Goal: Information Seeking & Learning: Learn about a topic

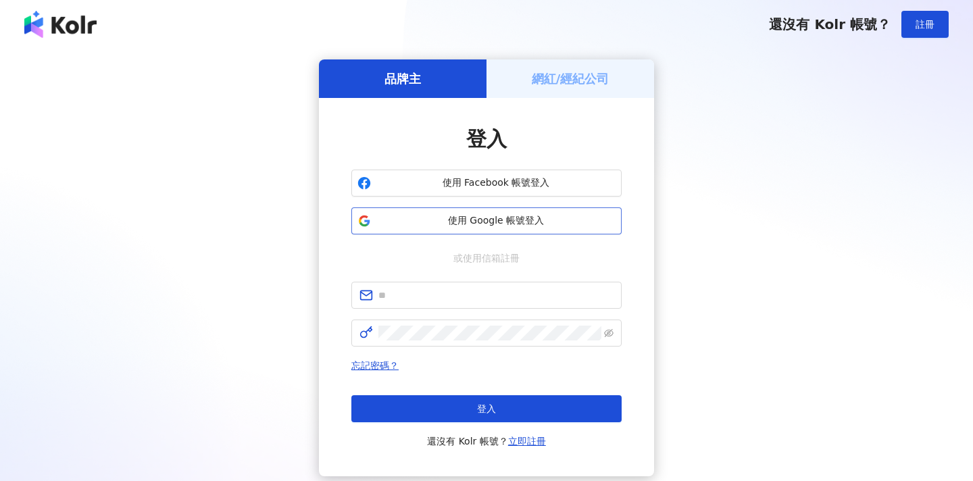
click at [417, 228] on button "使用 Google 帳號登入" at bounding box center [487, 221] width 270 height 27
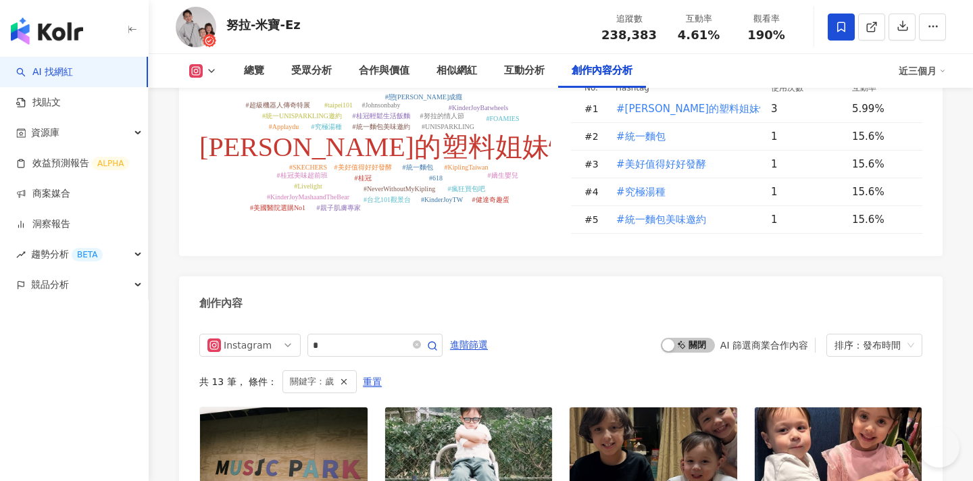
click at [873, 30] on icon at bounding box center [872, 27] width 12 height 12
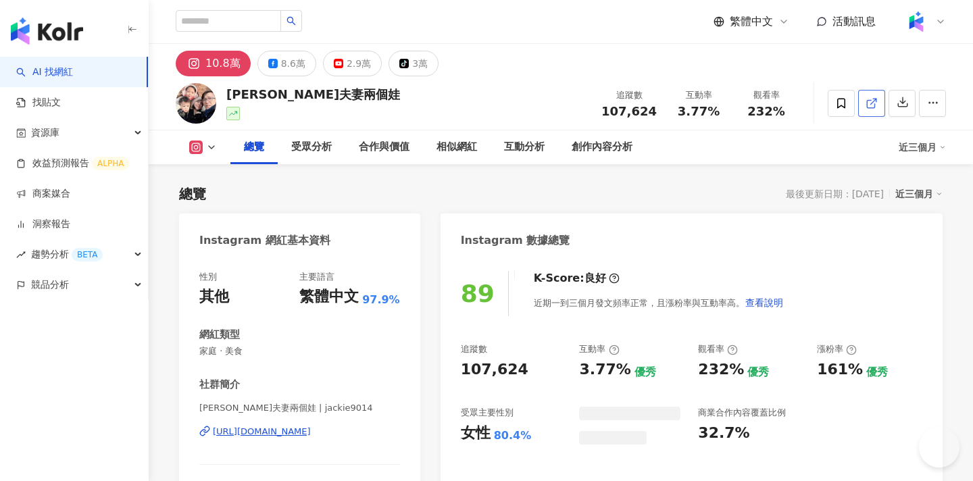
click at [871, 105] on icon at bounding box center [872, 103] width 12 height 12
